Goal: Check status: Check status

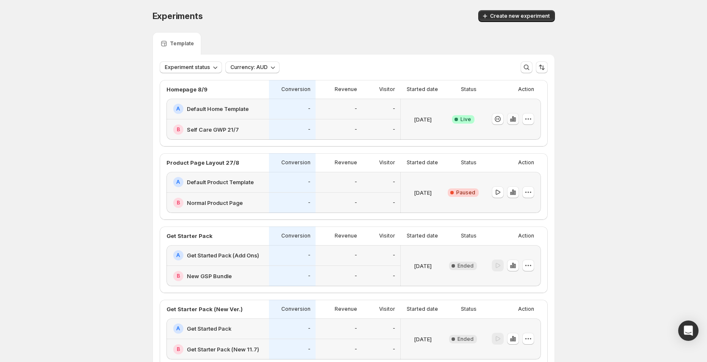
click at [515, 122] on icon "button" at bounding box center [515, 119] width 2 height 5
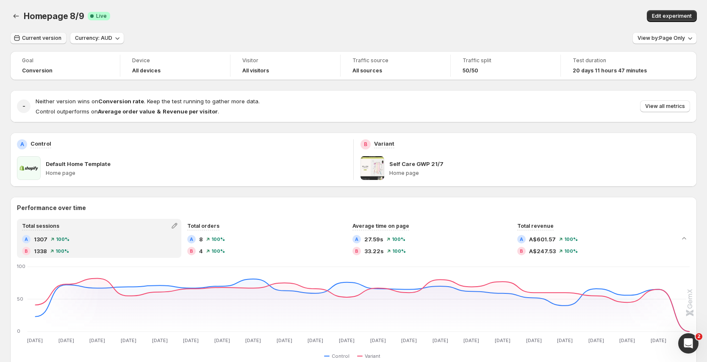
click at [47, 38] on span "Current version" at bounding box center [41, 38] width 39 height 7
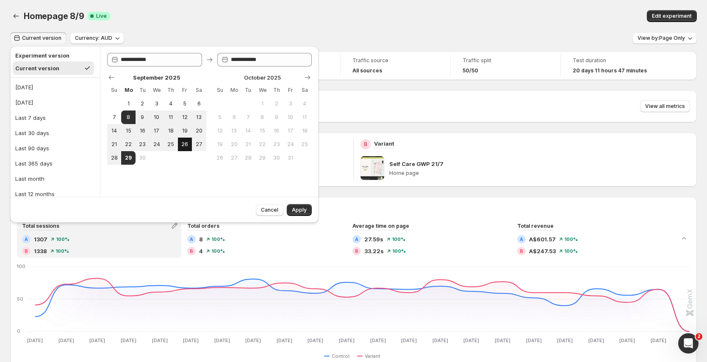
click at [183, 144] on span "26" at bounding box center [184, 144] width 7 height 7
type input "**********"
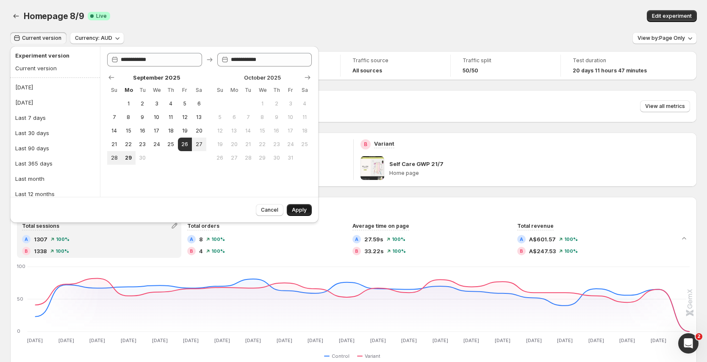
click at [298, 208] on span "Apply" at bounding box center [299, 210] width 15 height 7
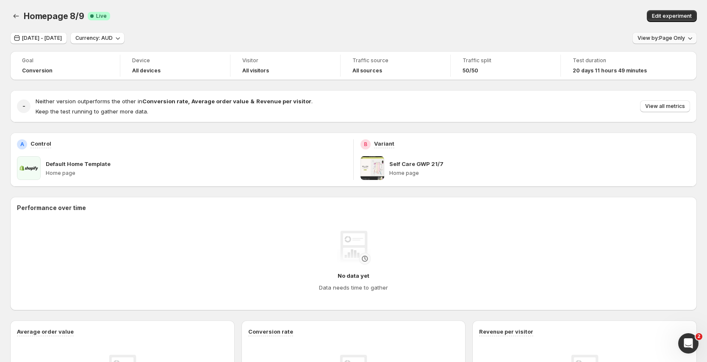
click at [680, 40] on span "View by: Page Only" at bounding box center [660, 38] width 47 height 7
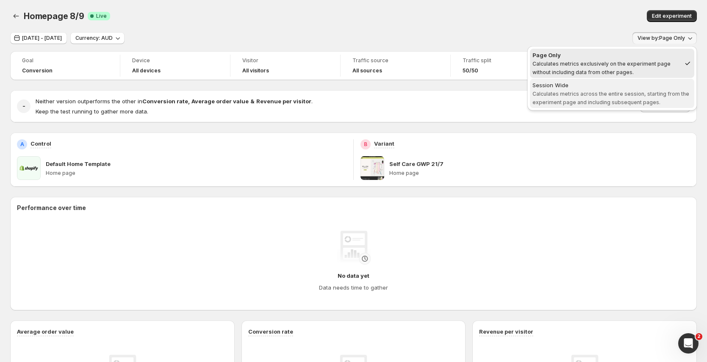
click at [630, 98] on span "Session Wide Calculates metrics across the entire session, starting from the ex…" at bounding box center [611, 93] width 159 height 25
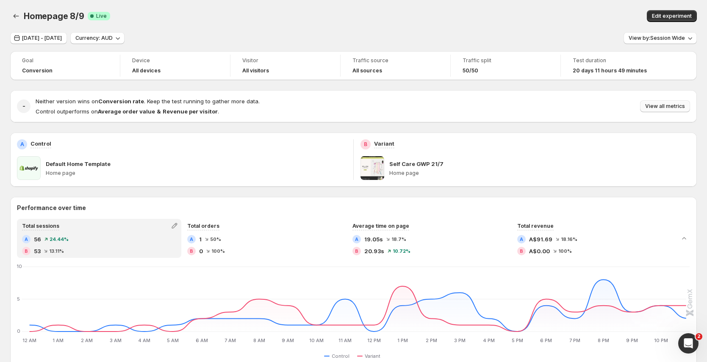
click at [671, 109] on span "View all metrics" at bounding box center [665, 106] width 40 height 7
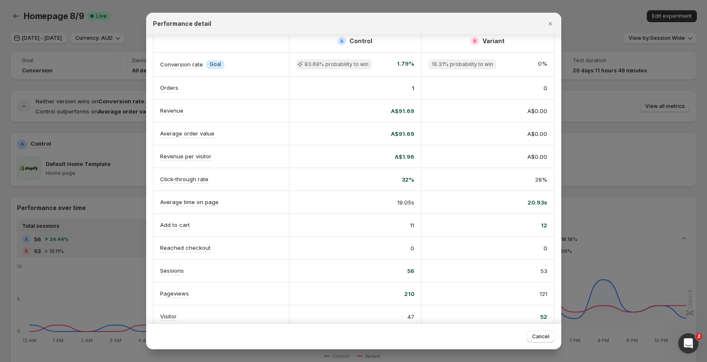
scroll to position [12, 0]
click at [554, 24] on button "Close" at bounding box center [550, 24] width 12 height 12
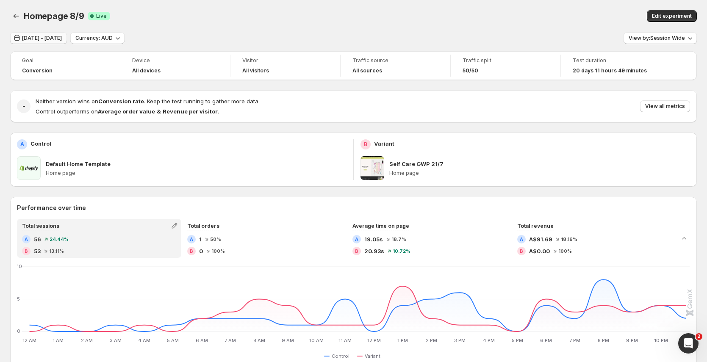
click at [62, 38] on span "[DATE] - [DATE]" at bounding box center [42, 38] width 40 height 7
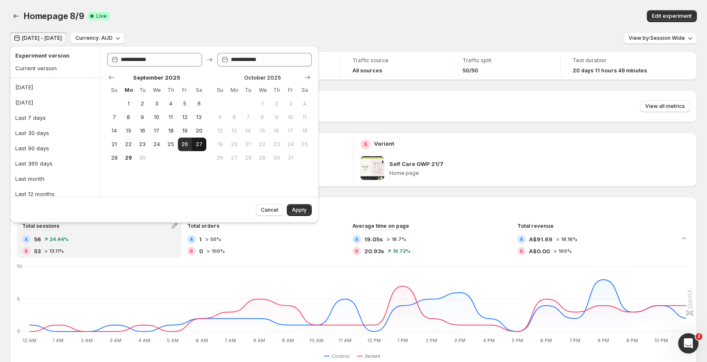
click at [196, 141] on span "27" at bounding box center [198, 144] width 7 height 7
type input "**********"
click at [196, 141] on span "27" at bounding box center [198, 144] width 7 height 7
type input "**********"
click at [307, 208] on button "Apply" at bounding box center [299, 210] width 25 height 12
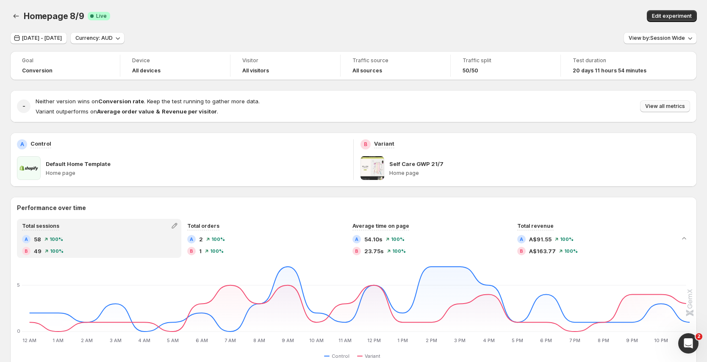
click at [663, 108] on span "View all metrics" at bounding box center [665, 106] width 40 height 7
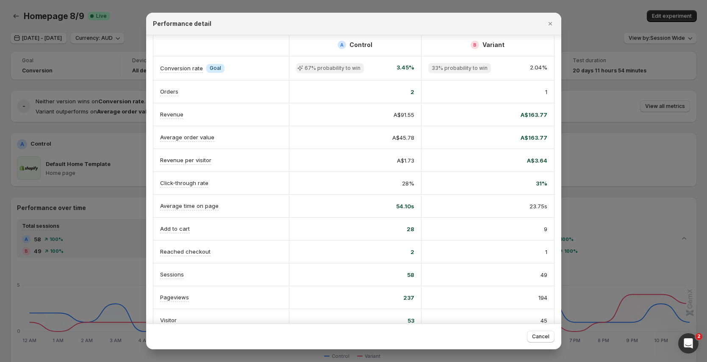
scroll to position [10, 0]
click at [549, 22] on icon "Close" at bounding box center [550, 23] width 8 height 8
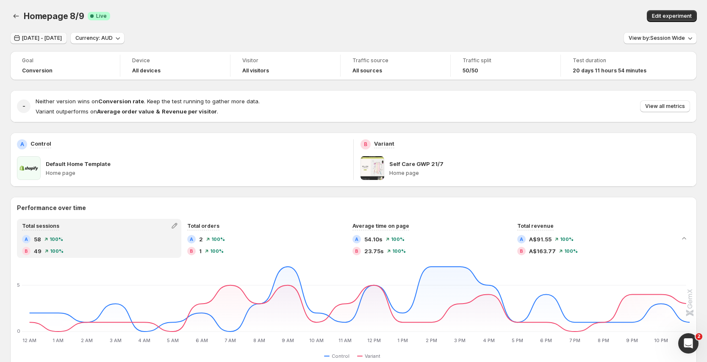
click at [62, 37] on span "[DATE] - [DATE]" at bounding box center [42, 38] width 40 height 7
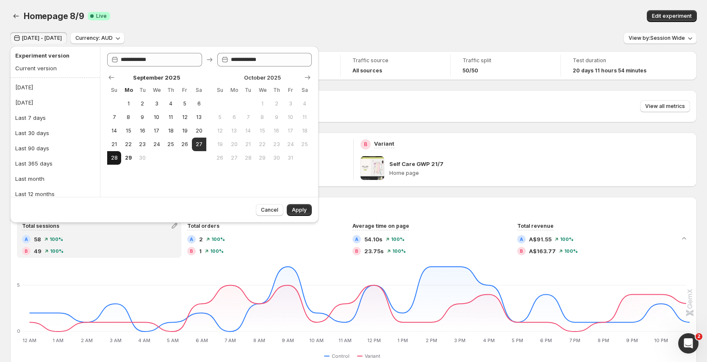
click at [113, 159] on span "28" at bounding box center [114, 158] width 7 height 7
type input "**********"
click at [114, 158] on span "28" at bounding box center [114, 158] width 7 height 7
type input "**********"
click at [298, 206] on button "Apply" at bounding box center [299, 210] width 25 height 12
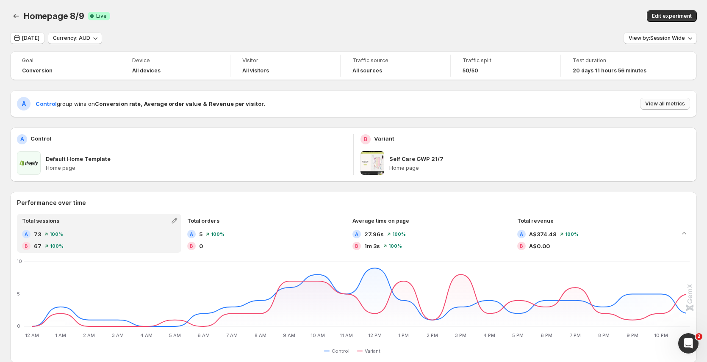
click at [674, 106] on span "View all metrics" at bounding box center [665, 103] width 40 height 7
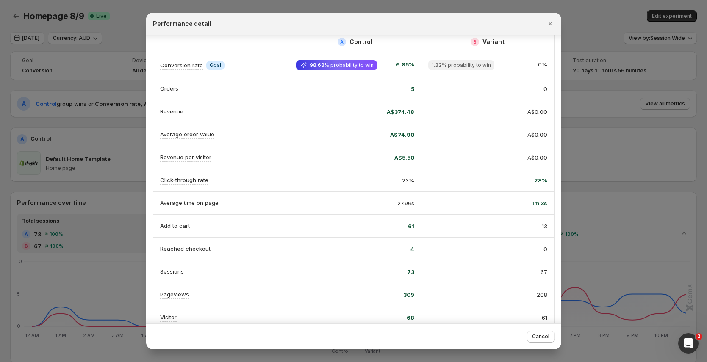
scroll to position [12, 0]
click at [110, 68] on div at bounding box center [353, 181] width 707 height 362
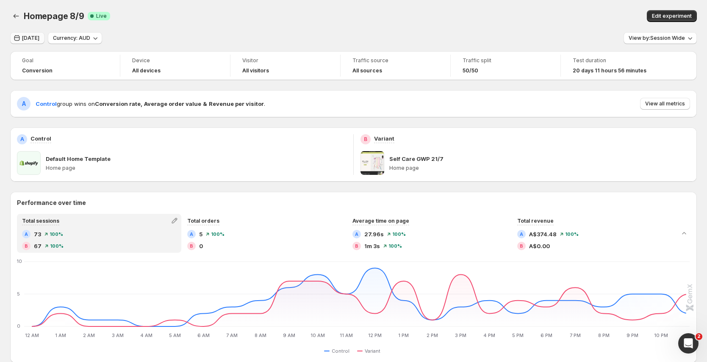
click at [39, 39] on span "[DATE]" at bounding box center [30, 38] width 17 height 7
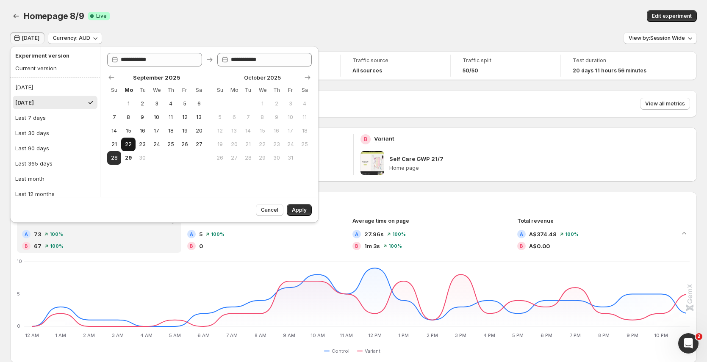
click at [127, 146] on span "22" at bounding box center [127, 144] width 7 height 7
type input "**********"
click at [117, 155] on span "28" at bounding box center [114, 158] width 7 height 7
type input "**********"
click at [307, 213] on button "Apply" at bounding box center [299, 210] width 25 height 12
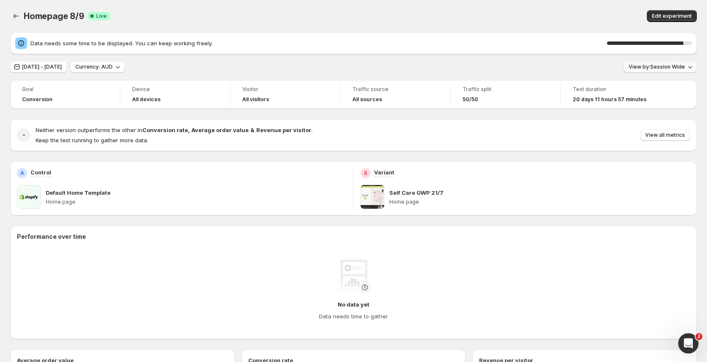
click at [654, 69] on span "View by: Session Wide" at bounding box center [656, 67] width 56 height 7
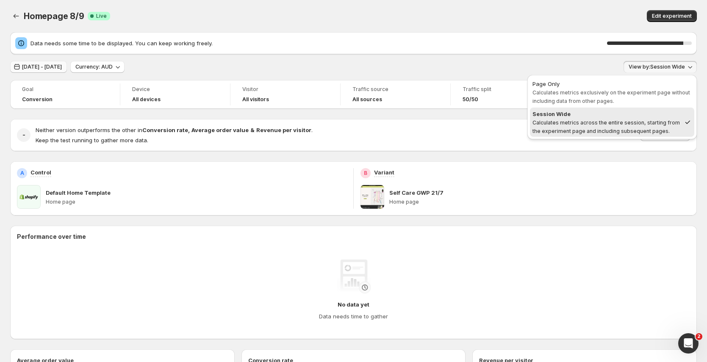
click at [62, 65] on span "[DATE] - [DATE]" at bounding box center [42, 67] width 40 height 7
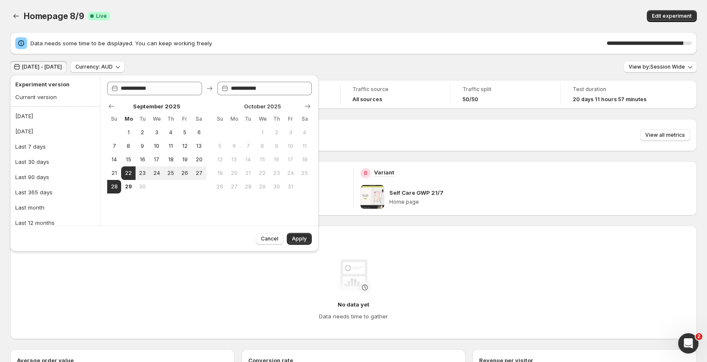
click at [265, 6] on div "Homepage 8/9. This page is ready Homepage 8/9 Success Complete Live Edit experi…" at bounding box center [353, 16] width 686 height 32
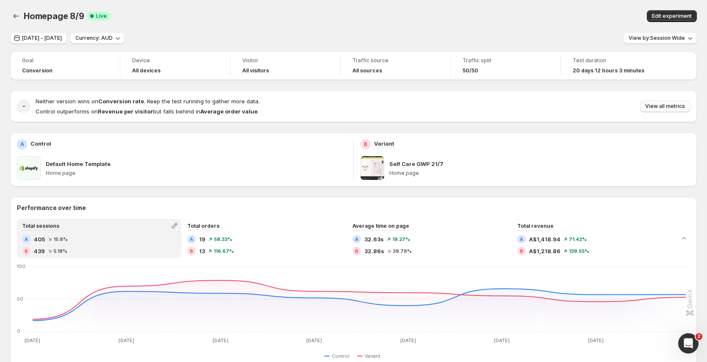
click at [675, 111] on button "View all metrics" at bounding box center [665, 106] width 50 height 12
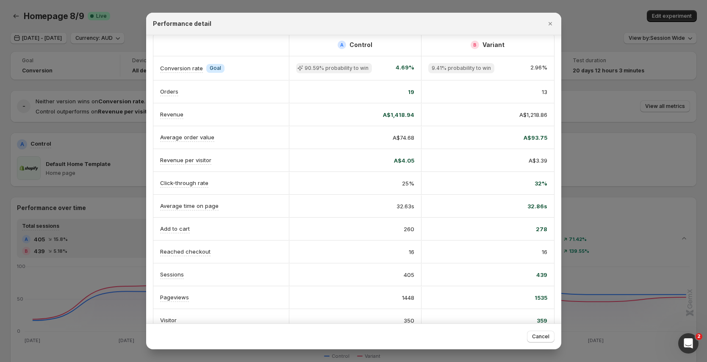
scroll to position [10, 0]
